Goal: Information Seeking & Learning: Learn about a topic

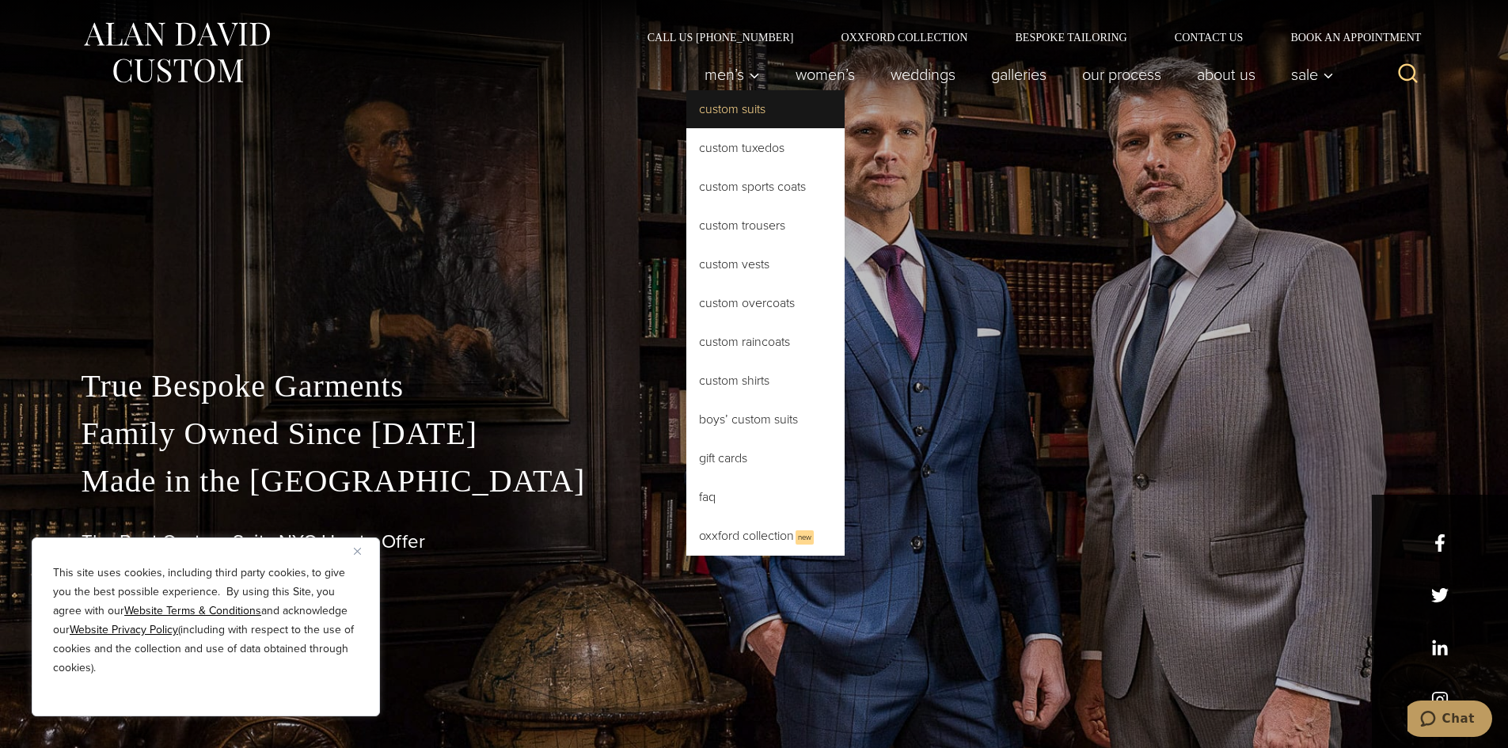
click at [719, 108] on link "Custom Suits" at bounding box center [765, 109] width 158 height 38
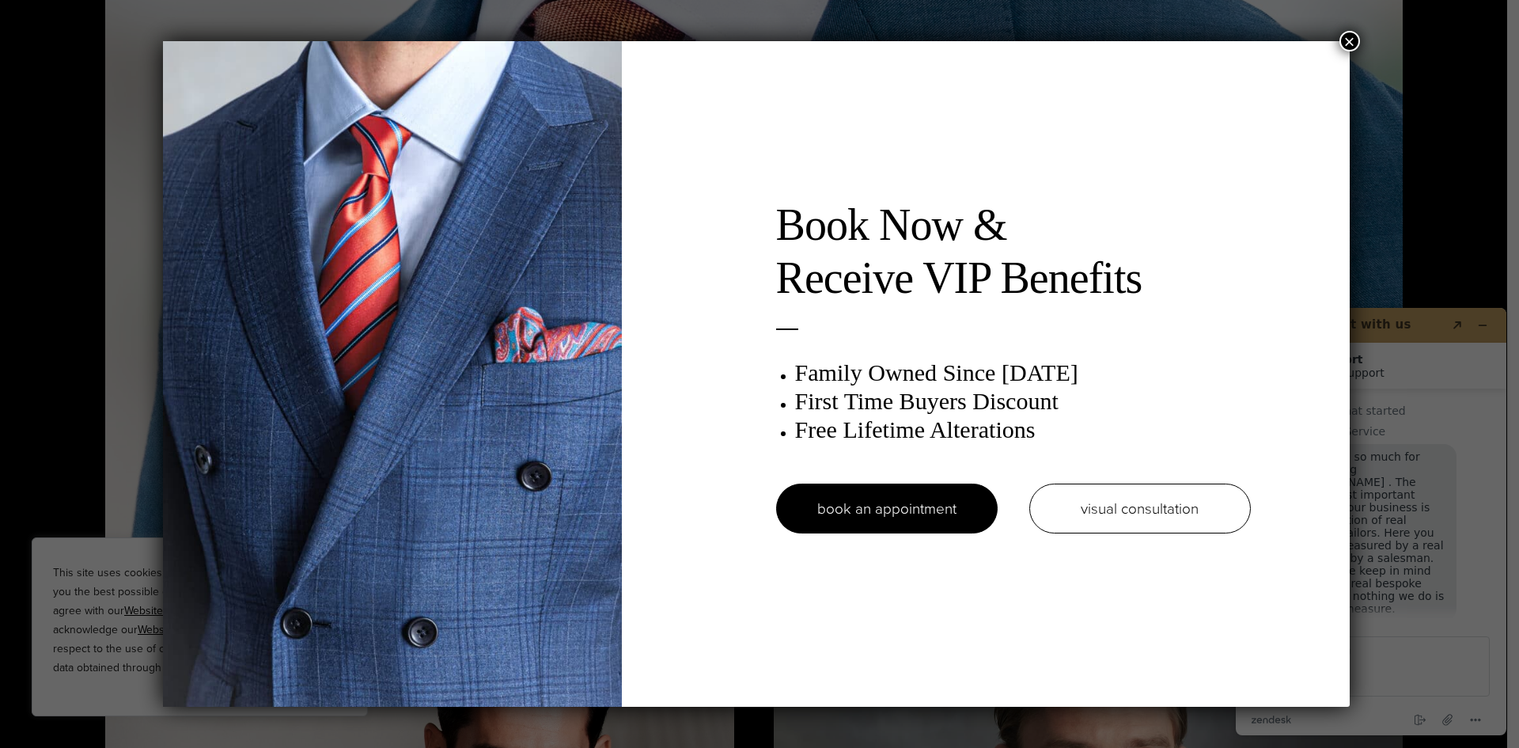
click at [1356, 40] on button "×" at bounding box center [1350, 41] width 21 height 21
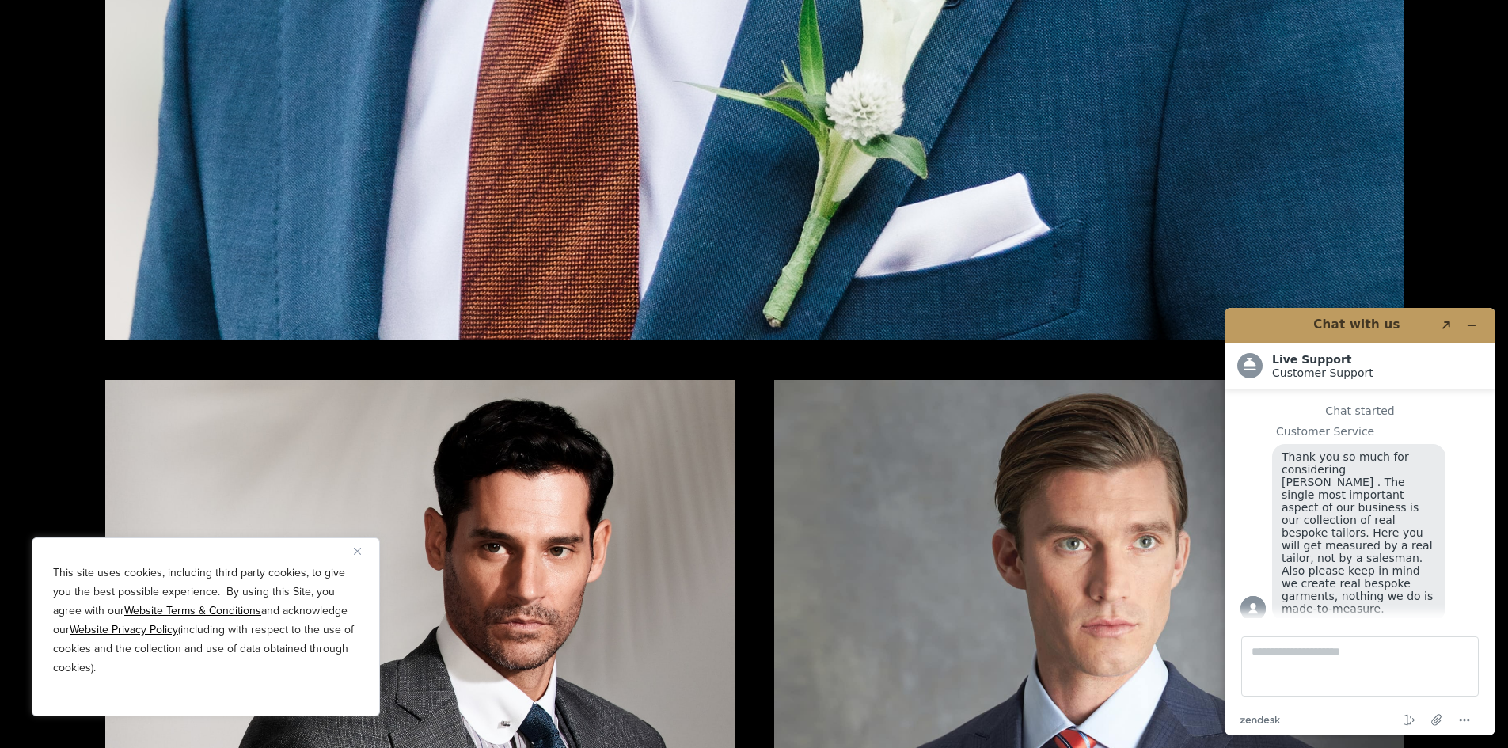
scroll to position [3086, 0]
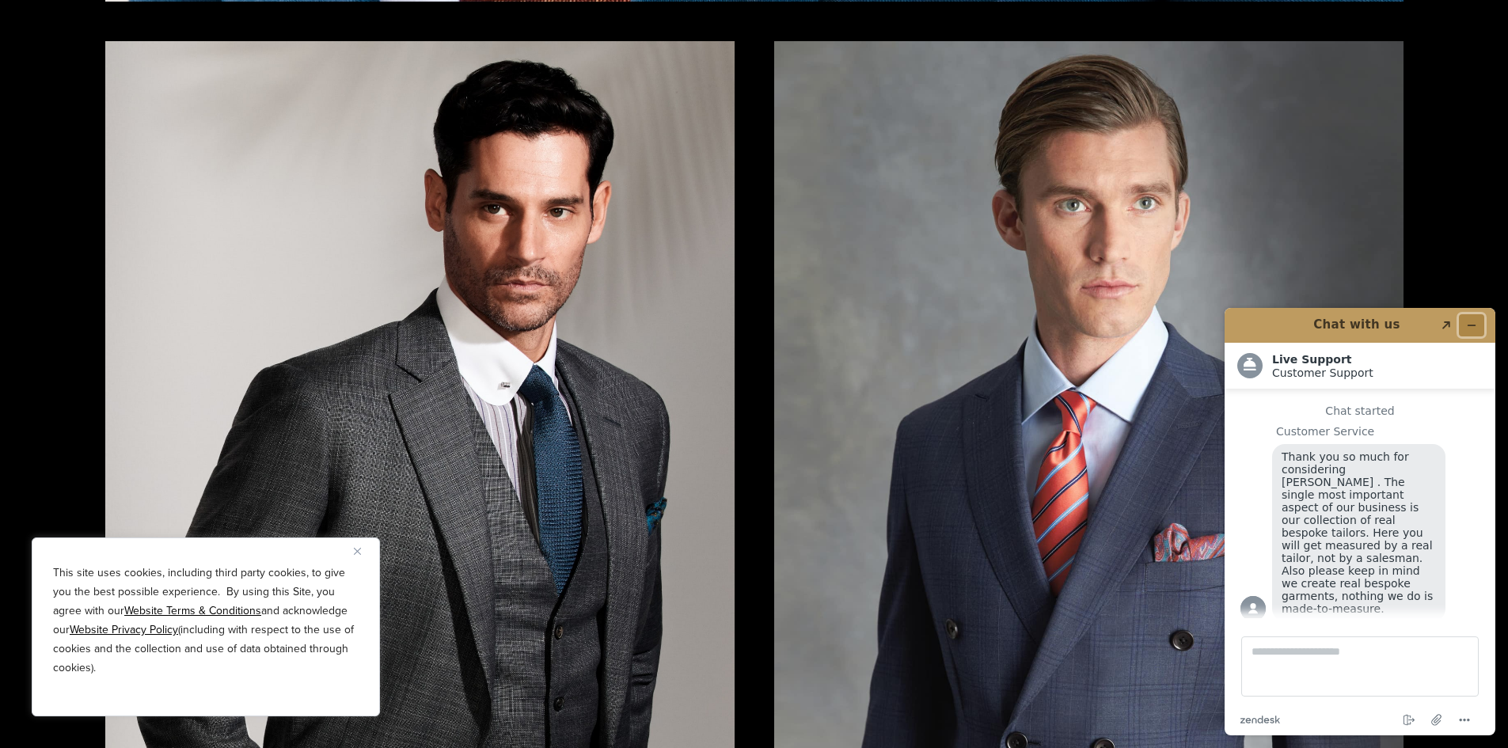
click at [1466, 322] on icon "Minimize widget" at bounding box center [1471, 325] width 11 height 11
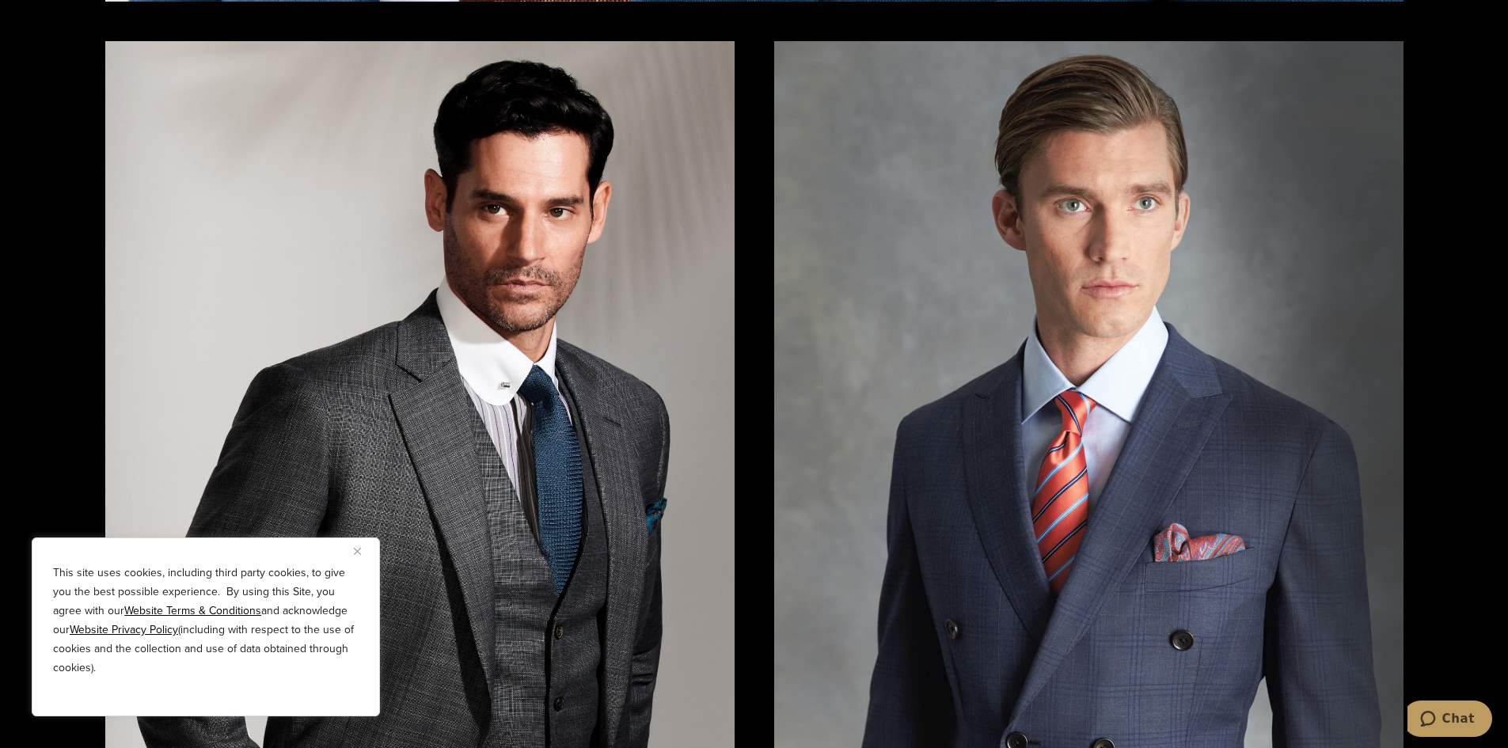
click at [355, 552] on img "Close" at bounding box center [357, 551] width 7 height 7
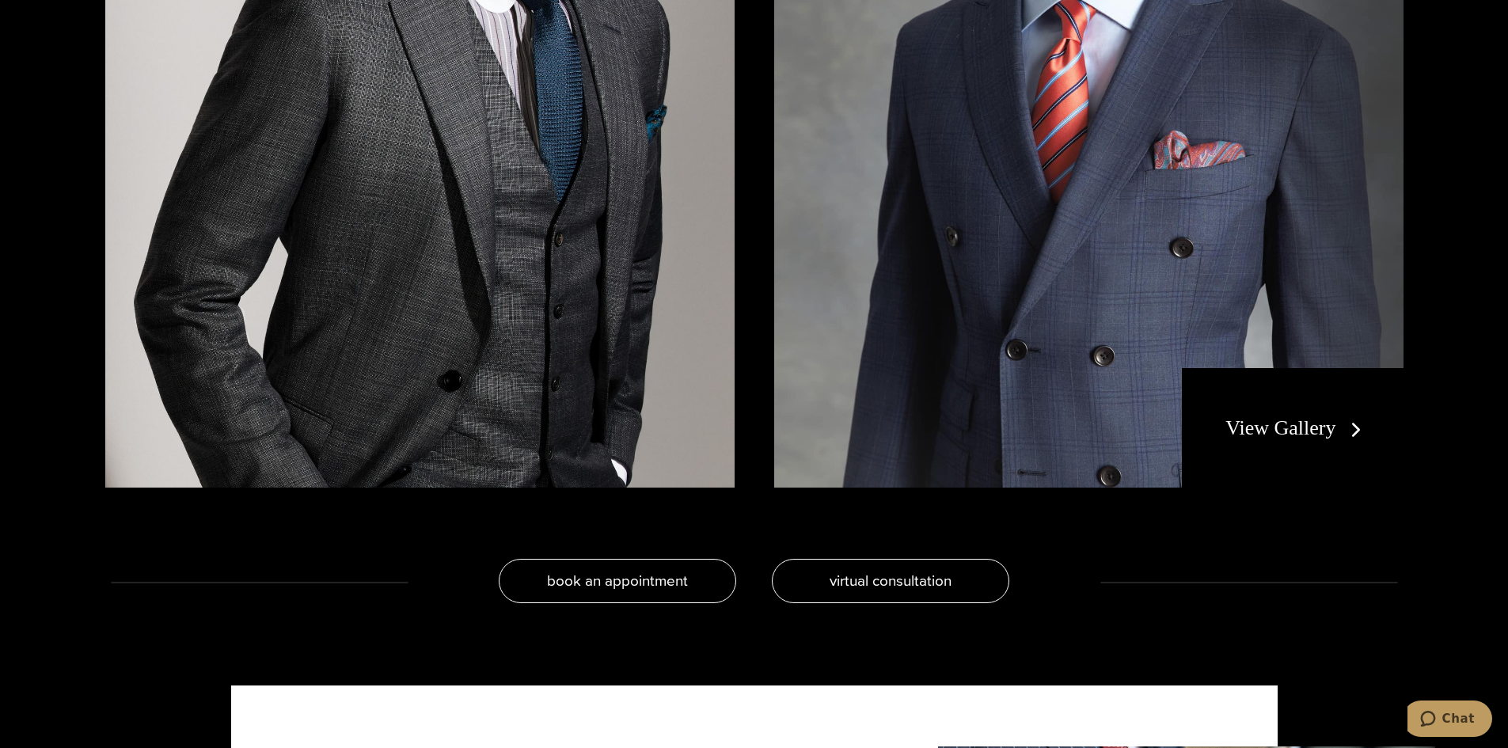
scroll to position [3324, 0]
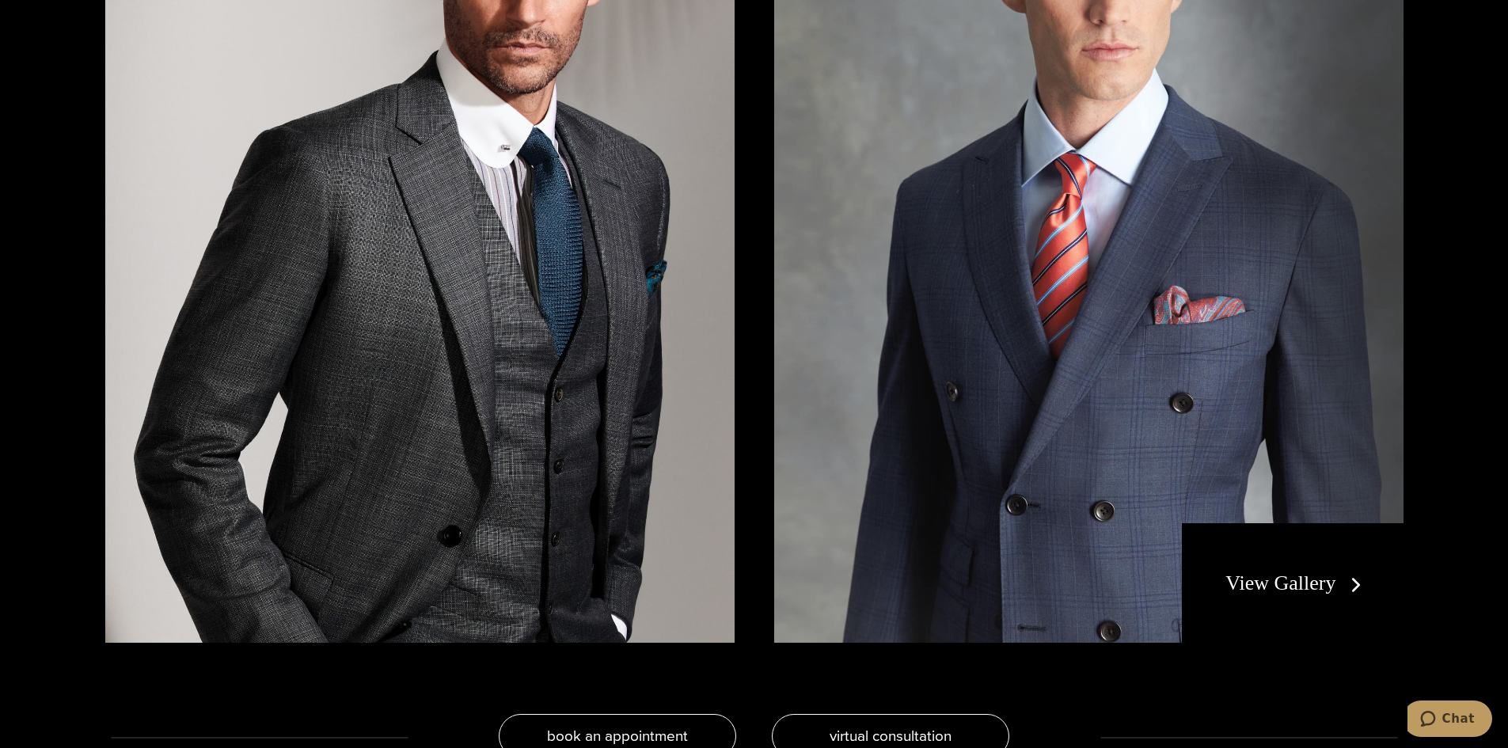
click at [1306, 580] on link "View Gallery" at bounding box center [1296, 582] width 142 height 23
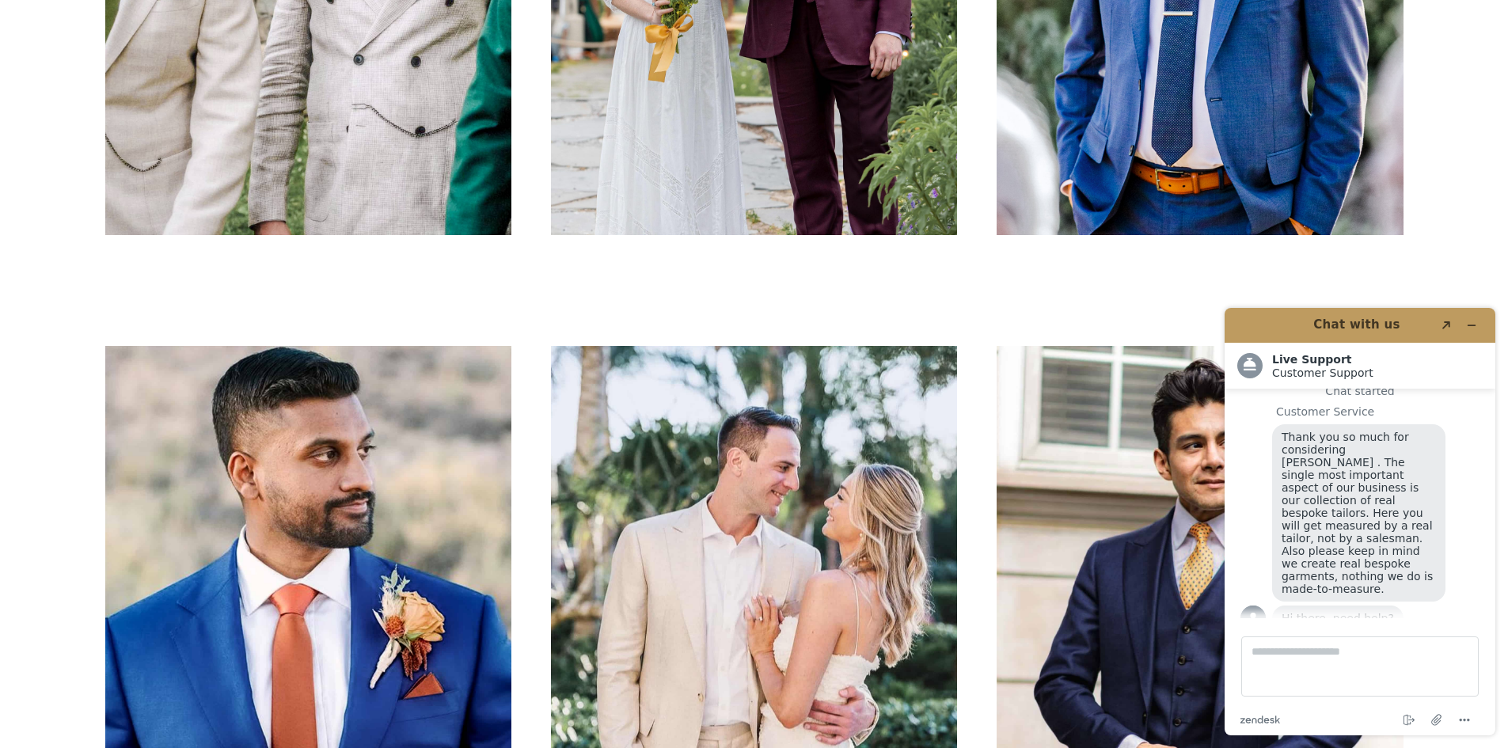
scroll to position [3245, 0]
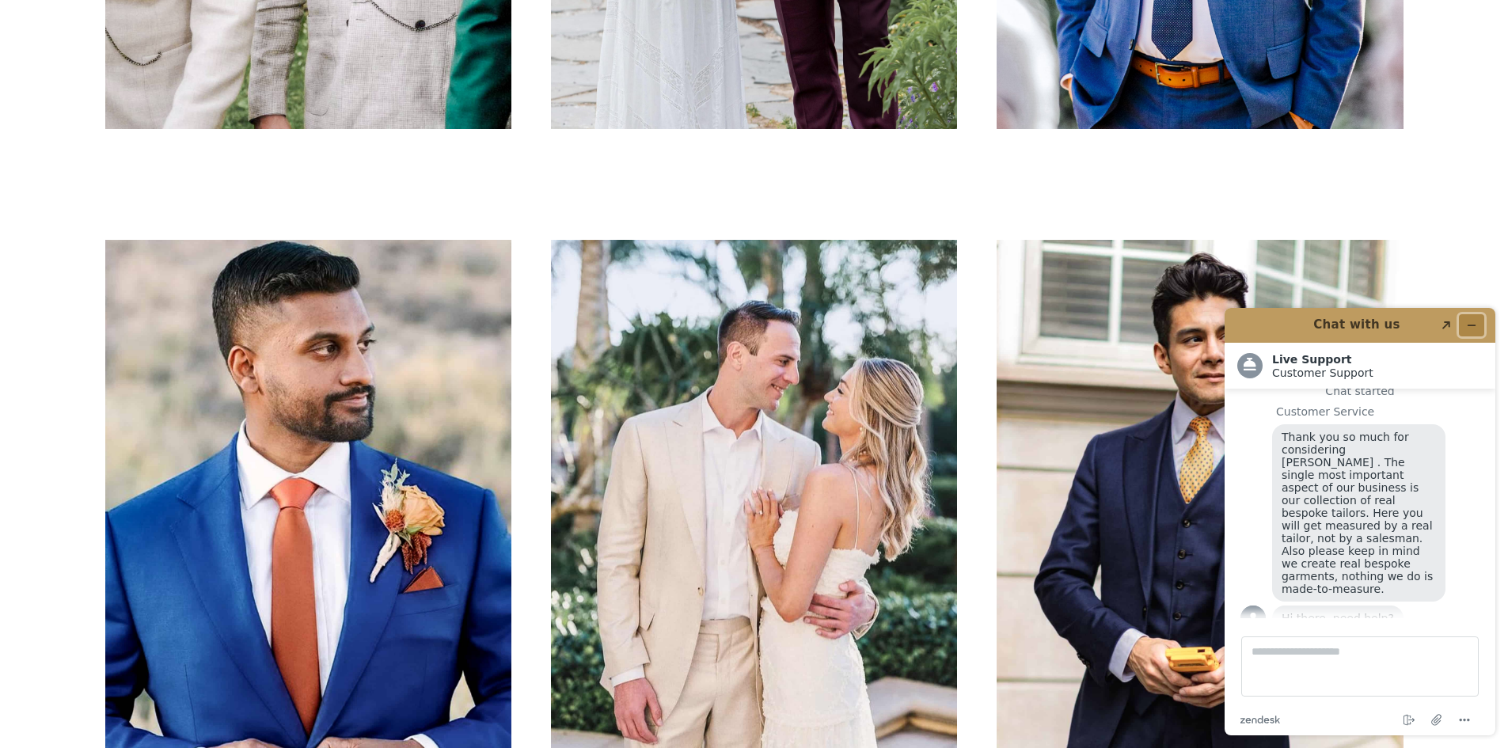
click at [1470, 324] on icon "Minimize widget" at bounding box center [1471, 325] width 11 height 11
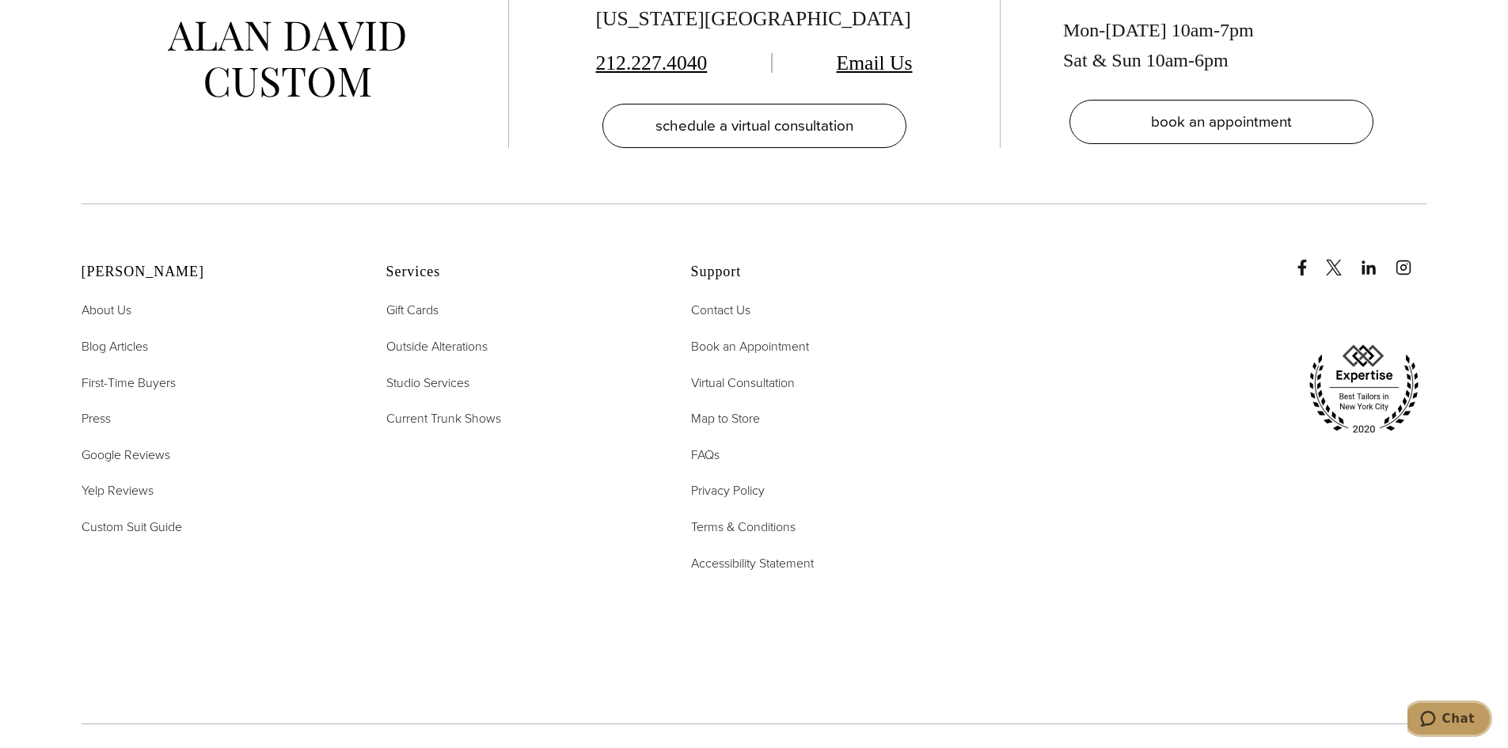
scroll to position [8943, 0]
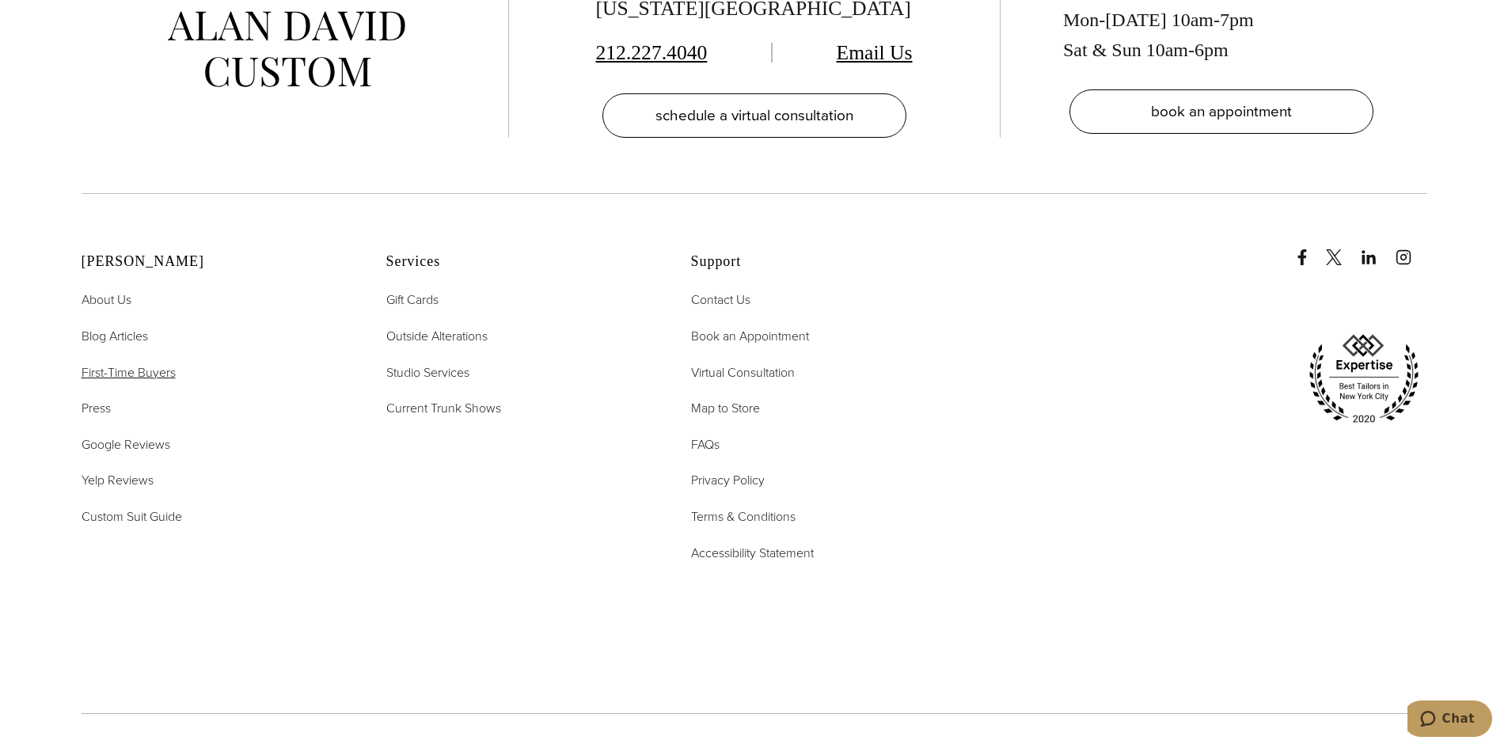
click at [124, 377] on span "First-Time Buyers" at bounding box center [129, 372] width 94 height 18
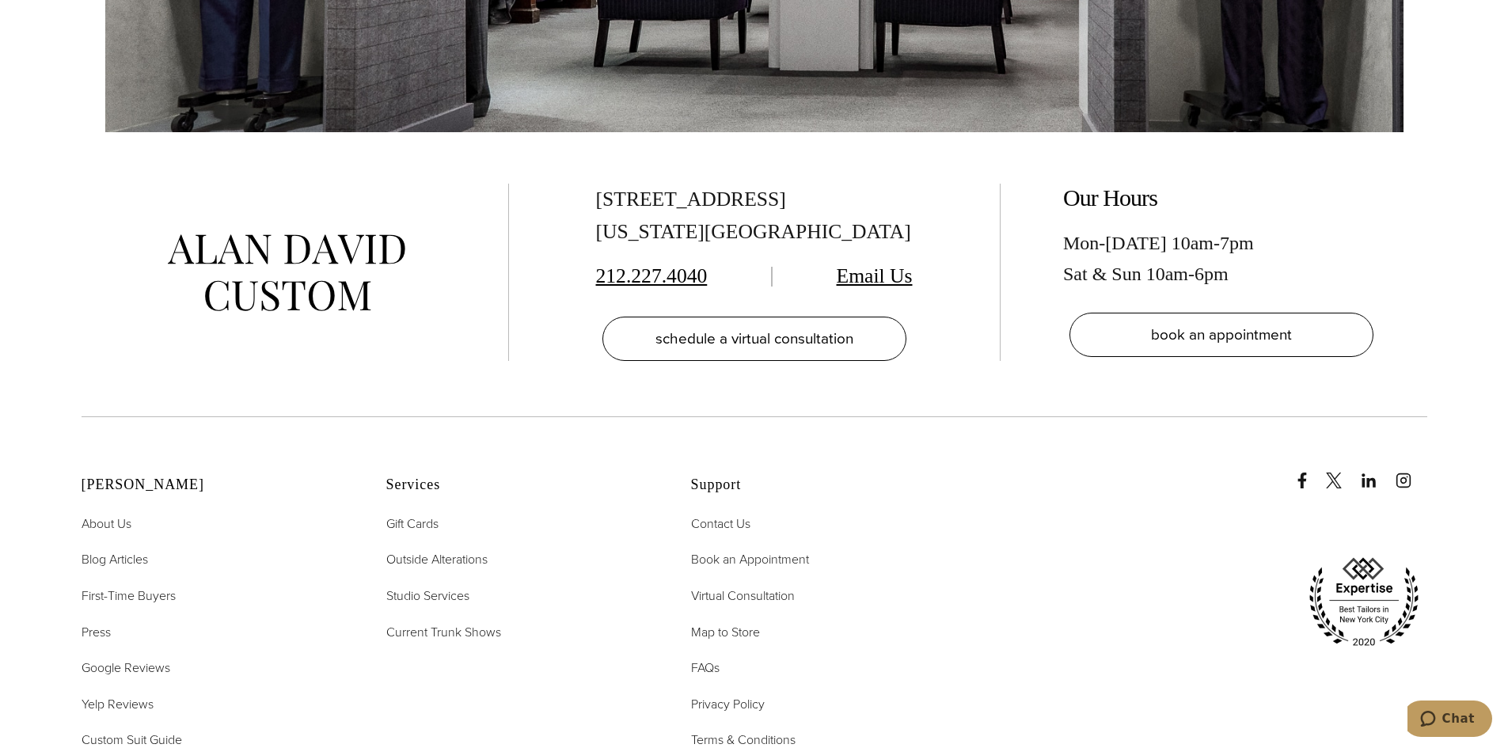
scroll to position [3720, 0]
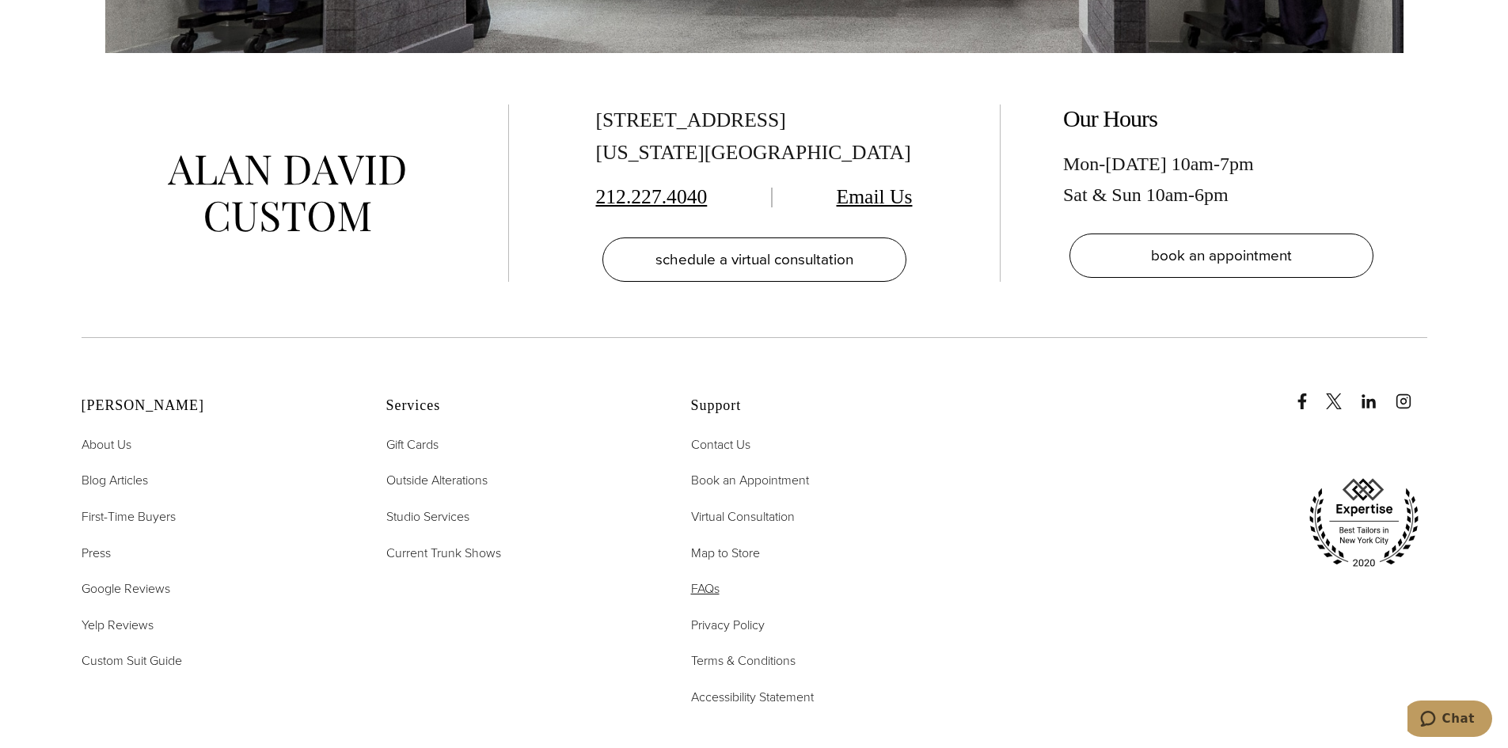
click at [718, 579] on span "FAQs" at bounding box center [705, 588] width 28 height 18
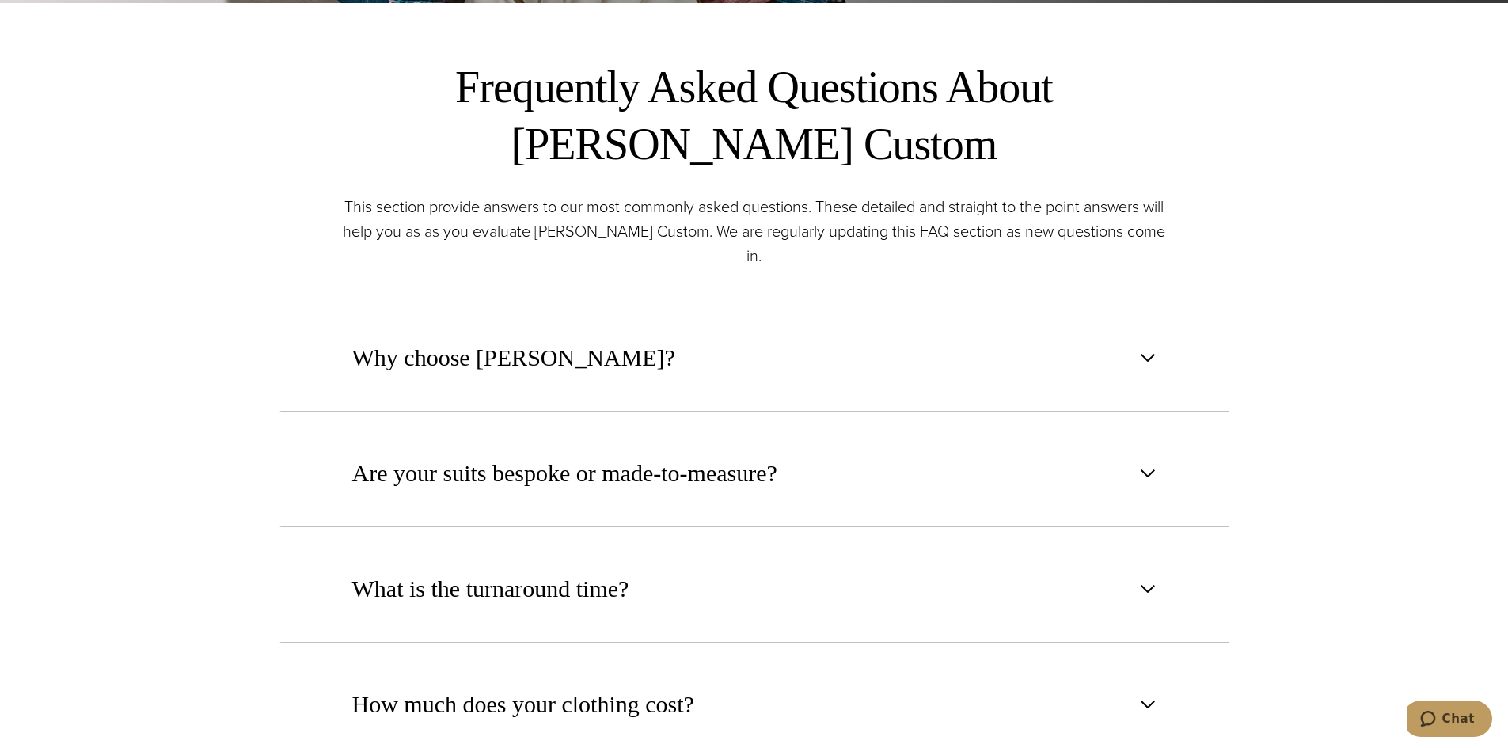
scroll to position [791, 0]
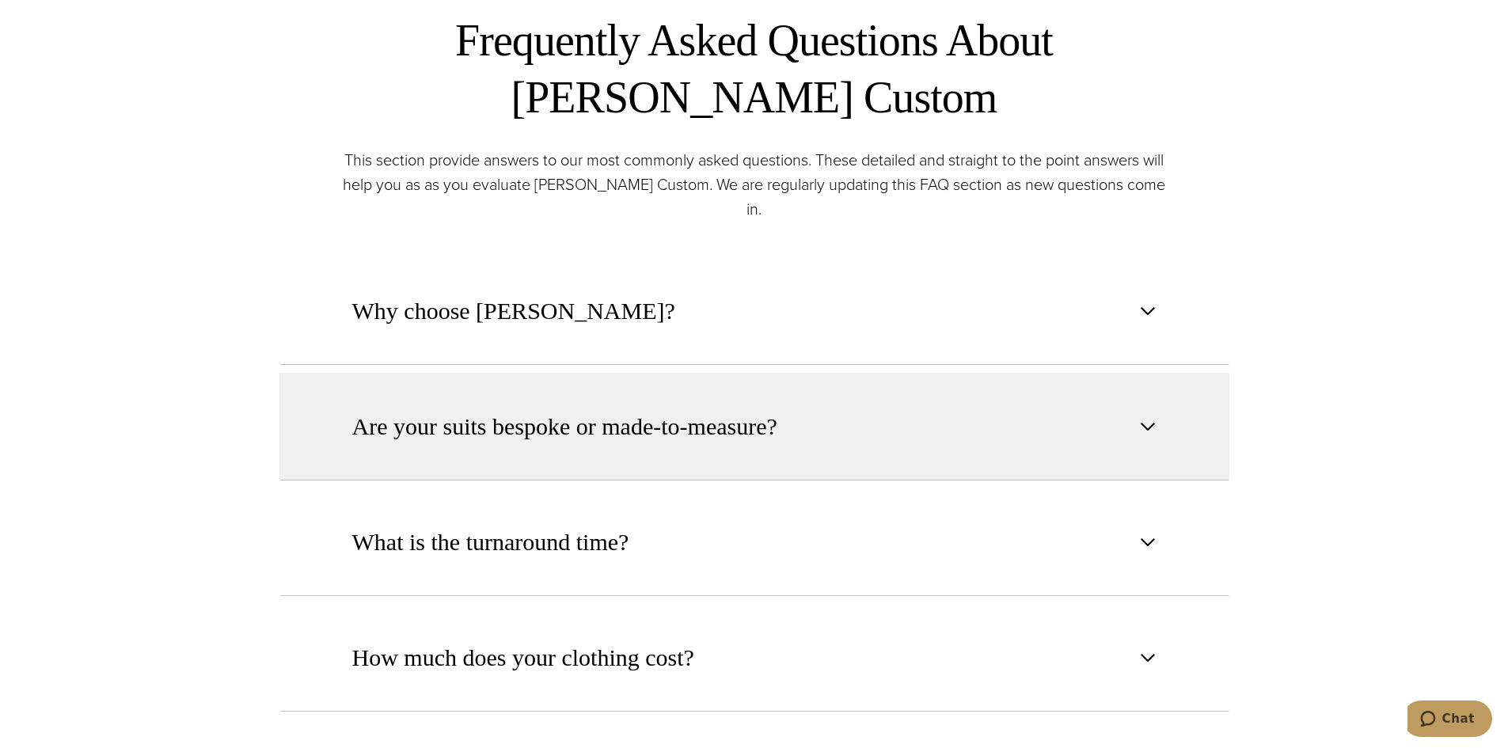
click at [755, 419] on button "Are your suits bespoke or made-to-measure?" at bounding box center [754, 427] width 950 height 108
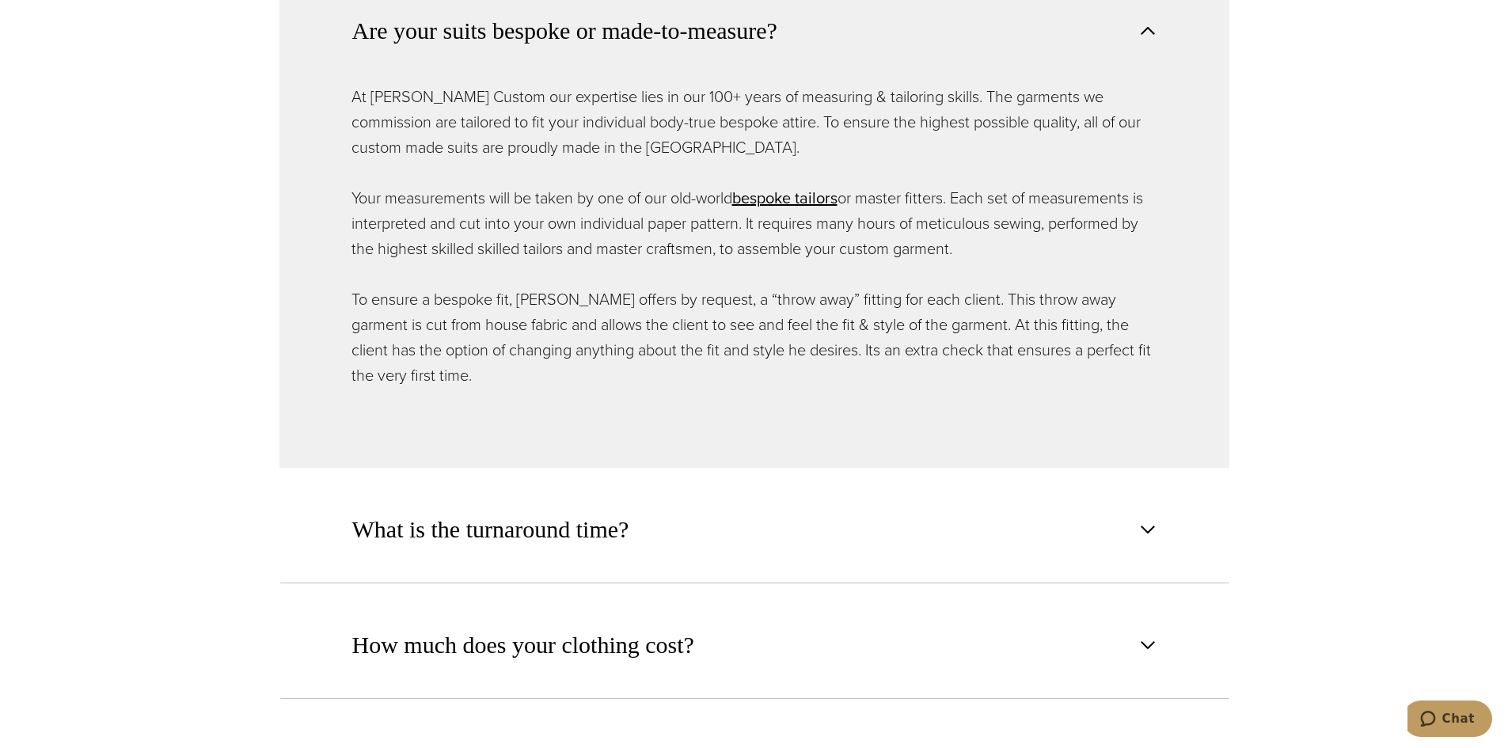
scroll to position [1345, 0]
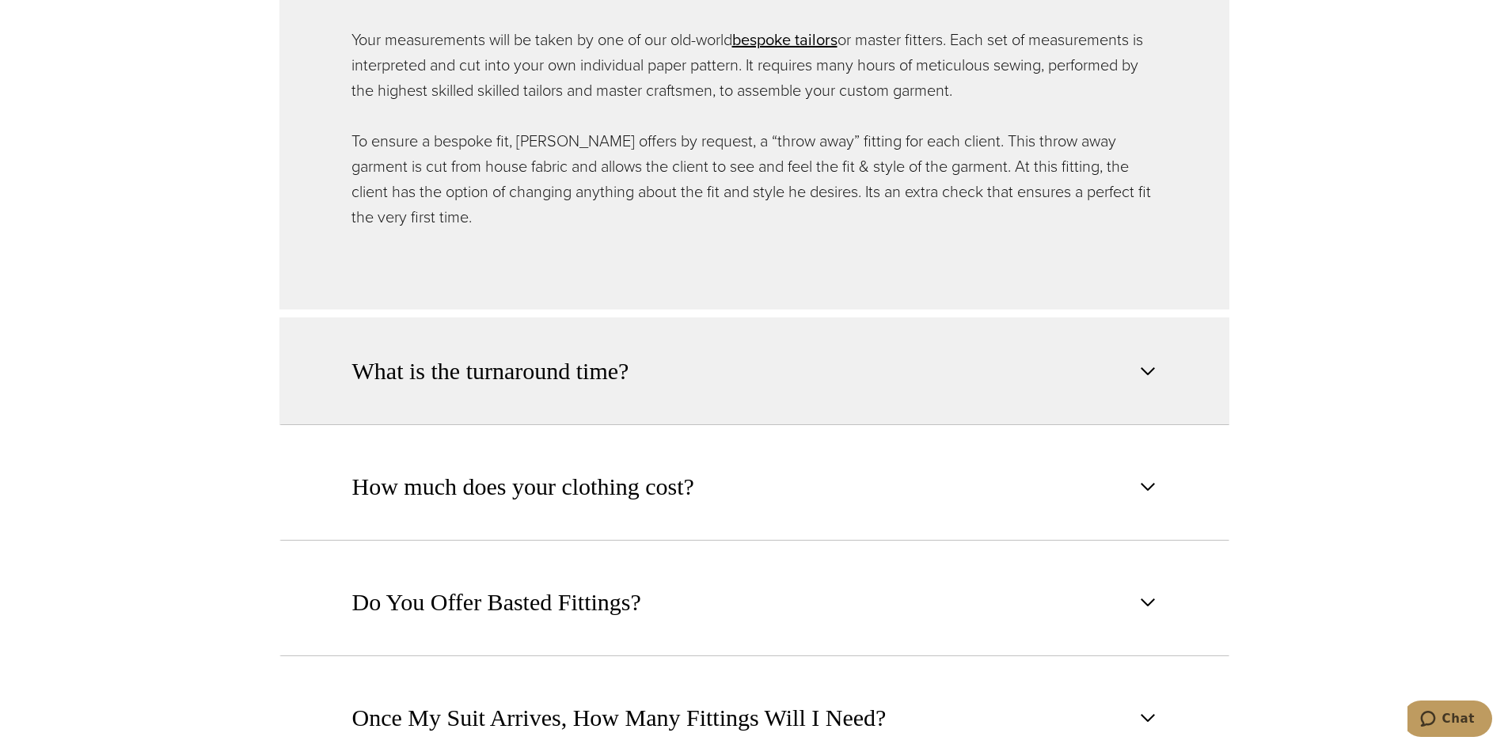
click at [764, 366] on button "What is the turnaround time?" at bounding box center [754, 371] width 950 height 108
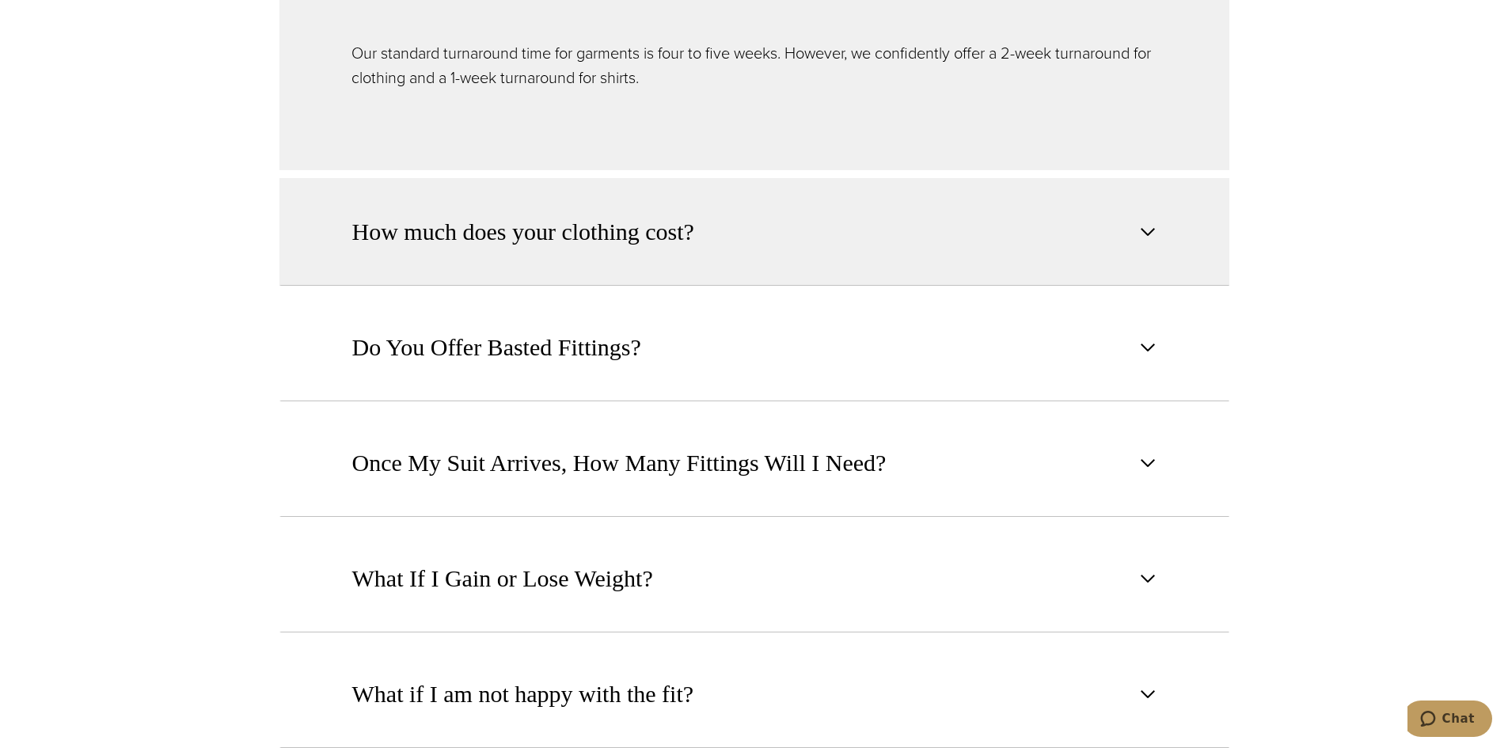
click at [769, 238] on button "How much does your clothing cost?" at bounding box center [754, 232] width 950 height 108
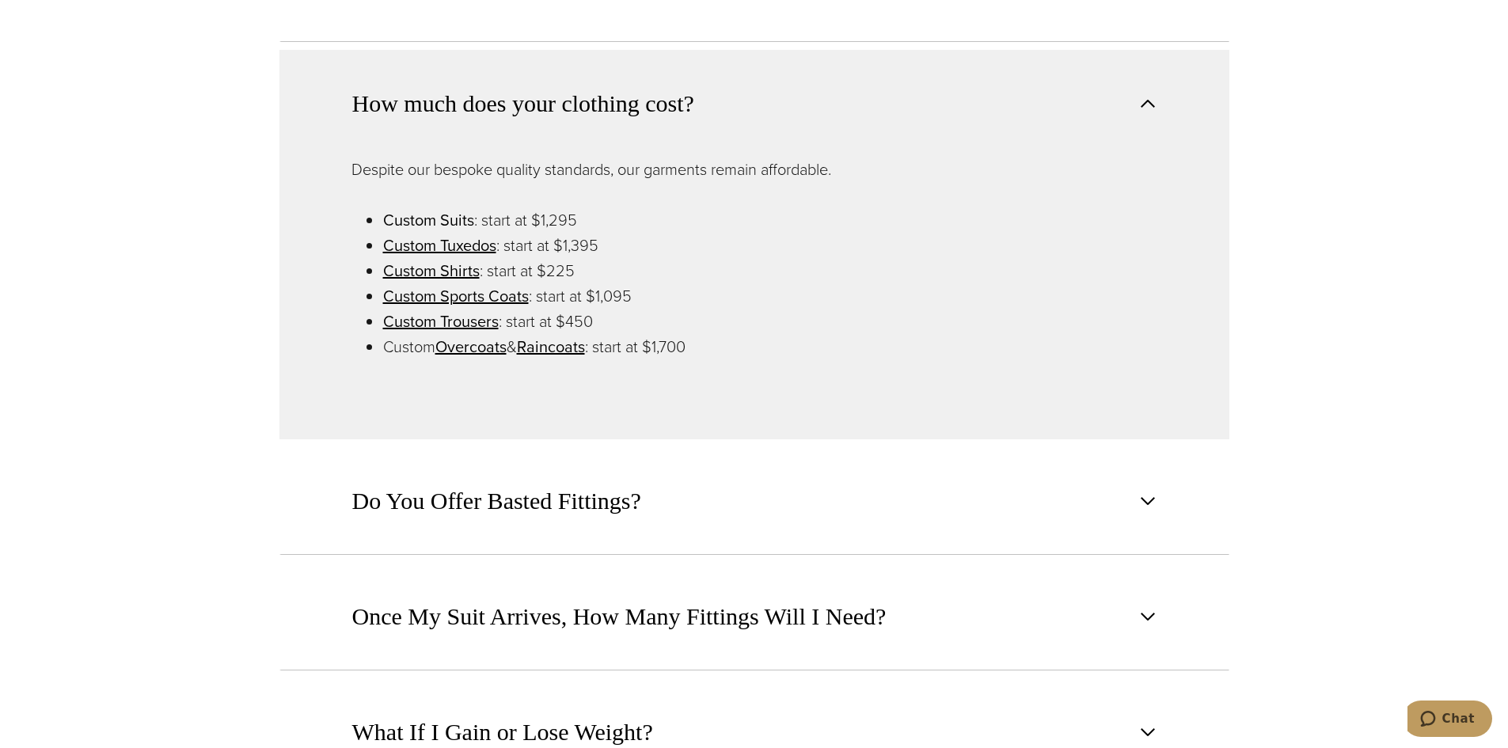
click at [424, 208] on link "Custom Suits" at bounding box center [428, 220] width 91 height 24
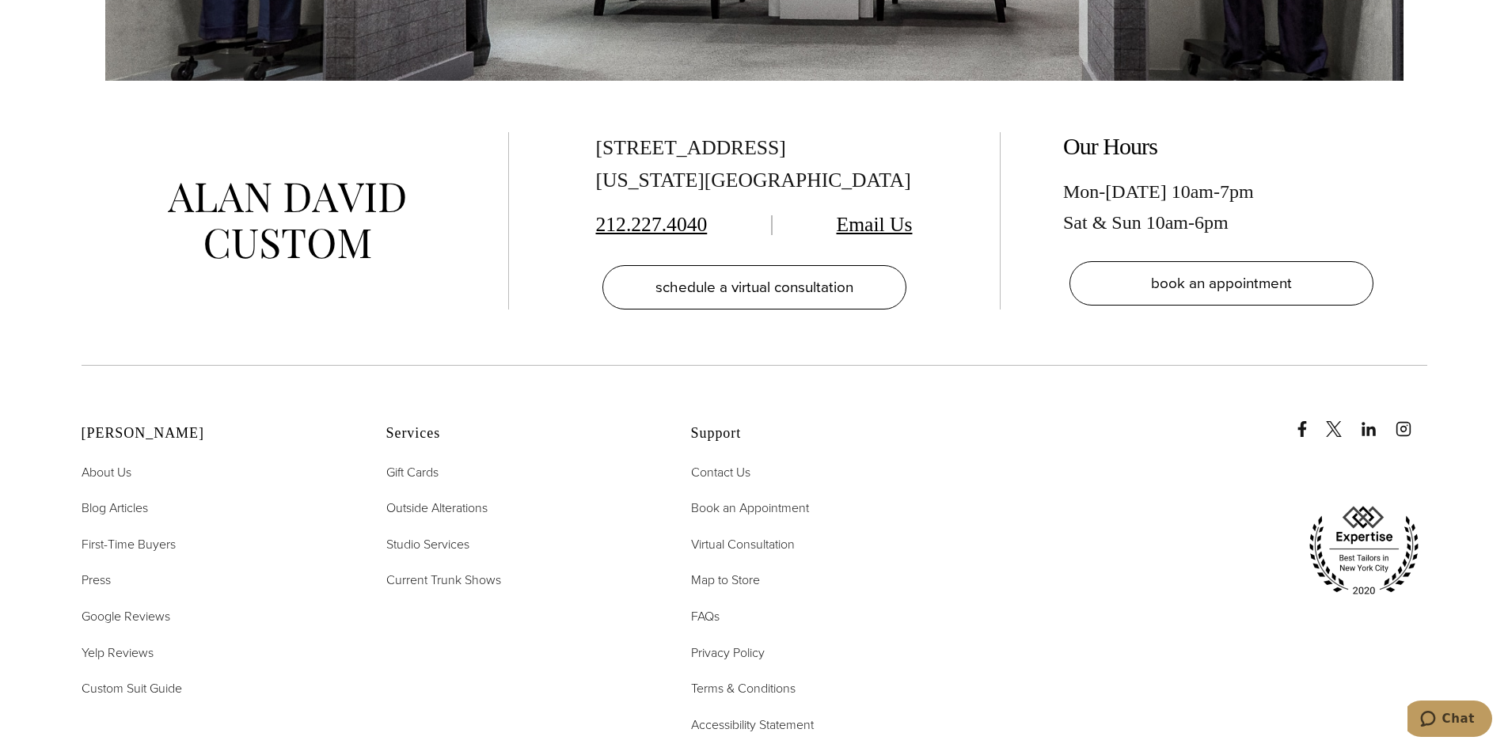
scroll to position [10130, 0]
